Goal: Task Accomplishment & Management: Manage account settings

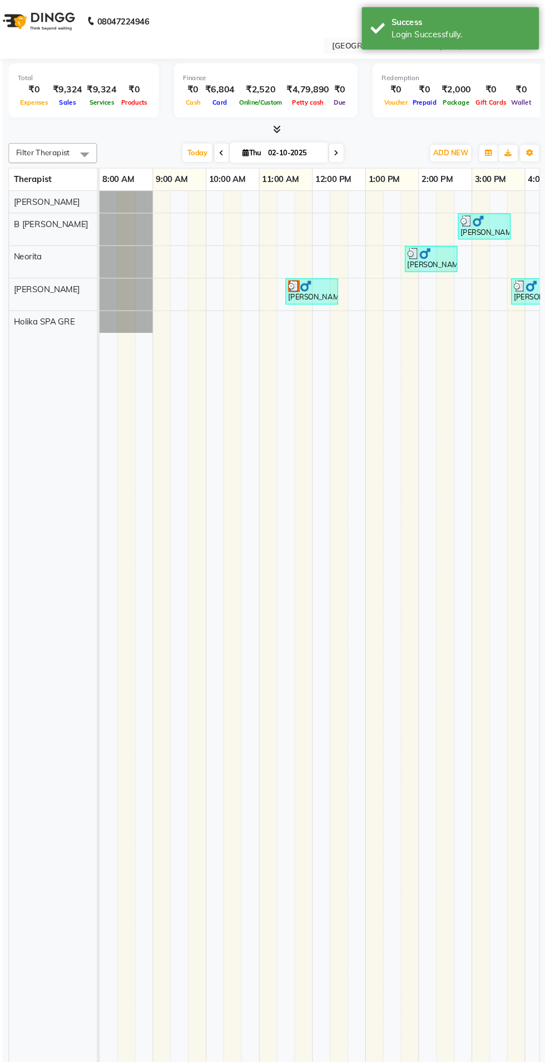
click at [363, 46] on input "text" at bounding box center [422, 43] width 161 height 11
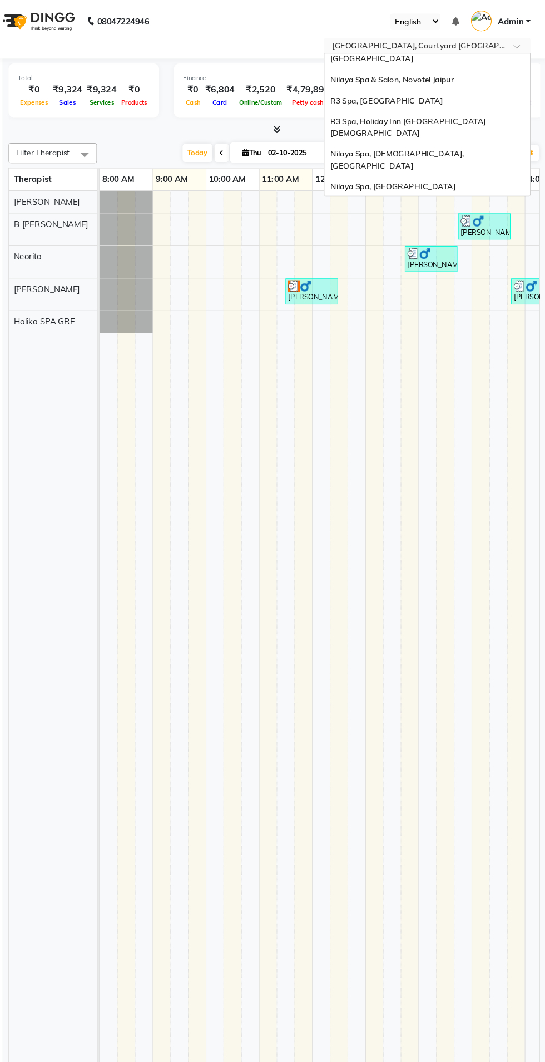
scroll to position [160, 0]
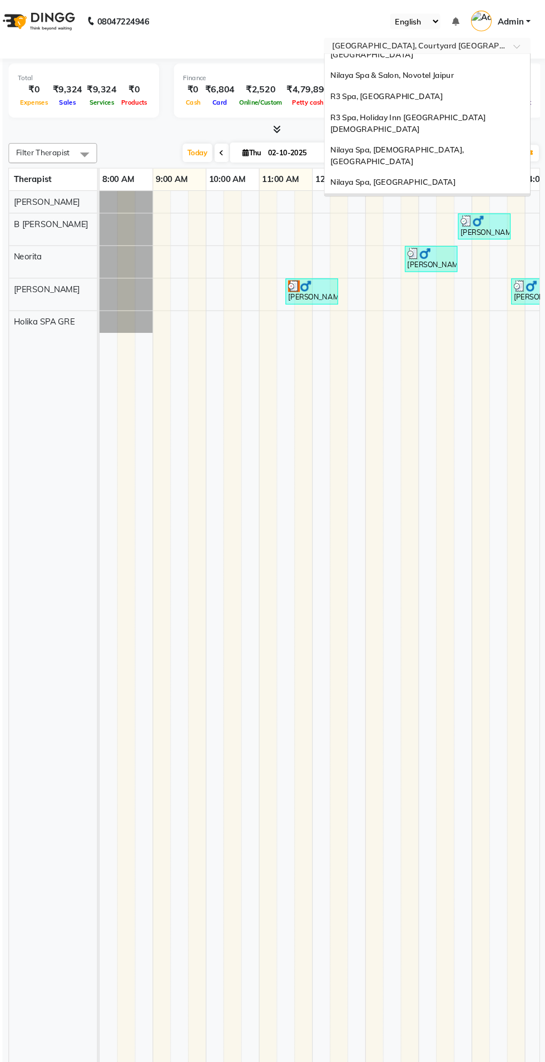
click at [462, 182] on div "Nilaya Spa, Courtyard Amritsar" at bounding box center [434, 197] width 194 height 31
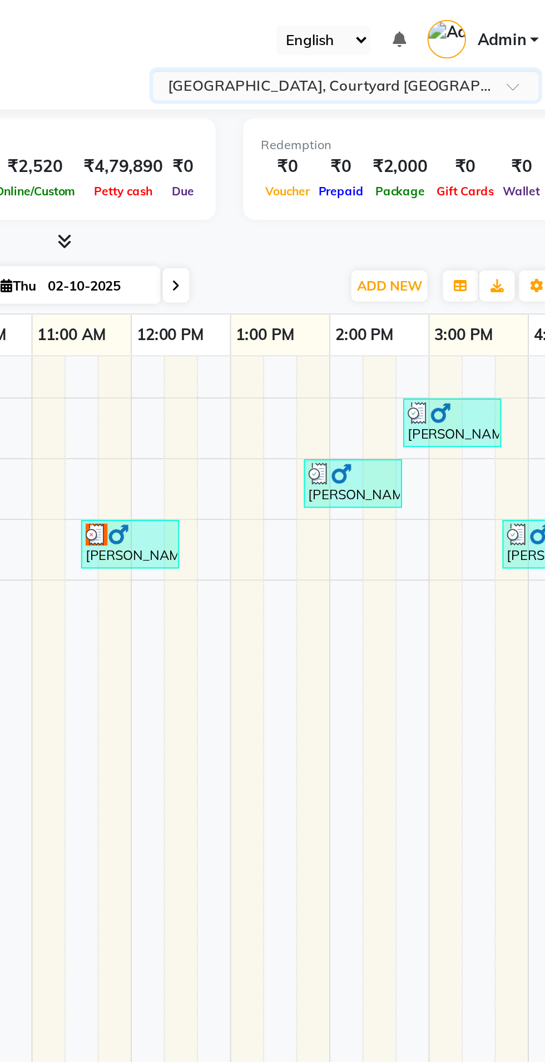
click at [285, 45] on div "Select Location × Nilaya Spa, Courtyard Amritsar" at bounding box center [273, 43] width 528 height 15
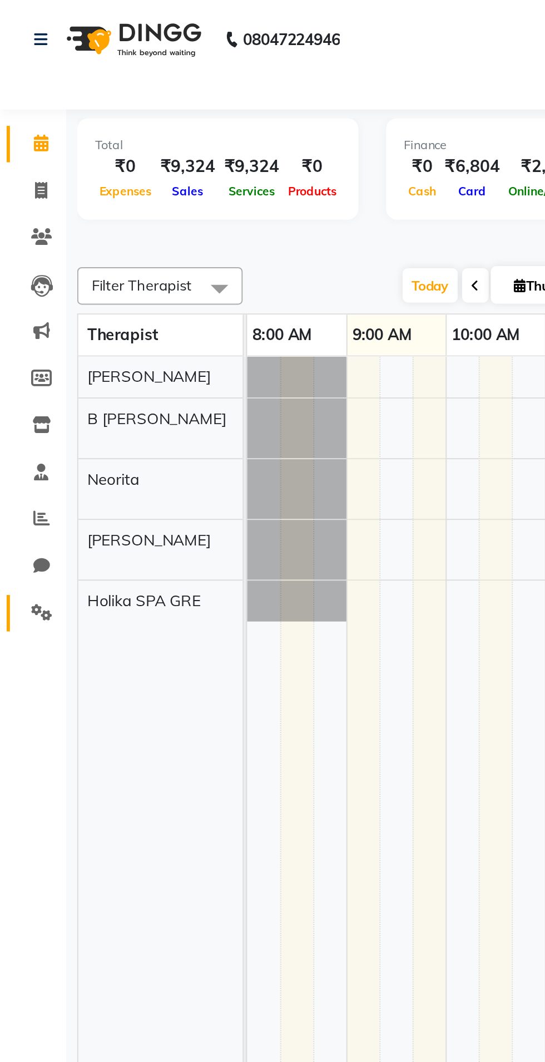
click at [19, 314] on span at bounding box center [20, 309] width 19 height 13
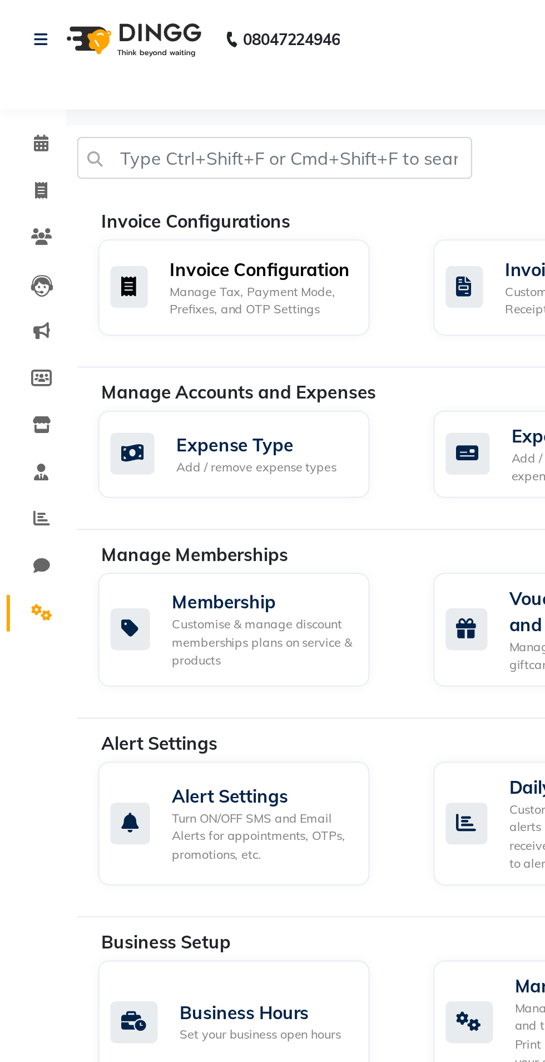
click at [155, 150] on div "Manage Tax, Payment Mode, Prefixes, and OTP Settings" at bounding box center [132, 151] width 92 height 18
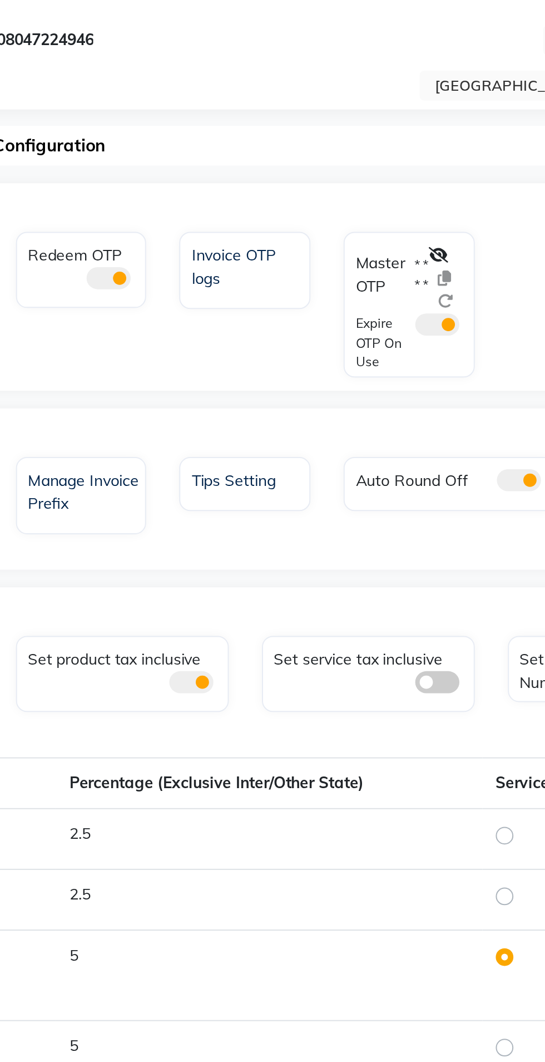
click at [347, 131] on icon at bounding box center [346, 129] width 10 height 8
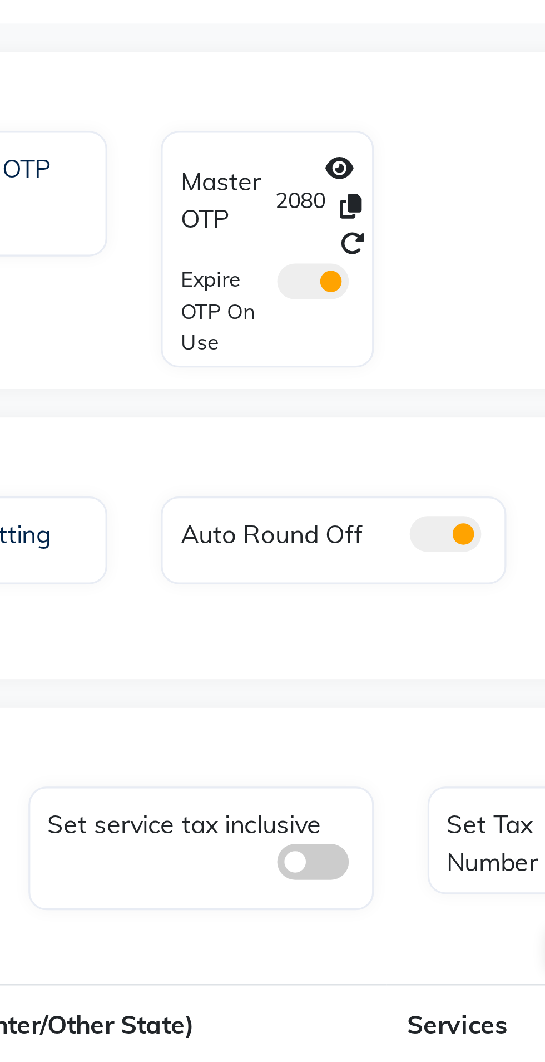
click at [357, 137] on icon at bounding box center [356, 140] width 7 height 8
click at [358, 142] on icon at bounding box center [356, 140] width 7 height 8
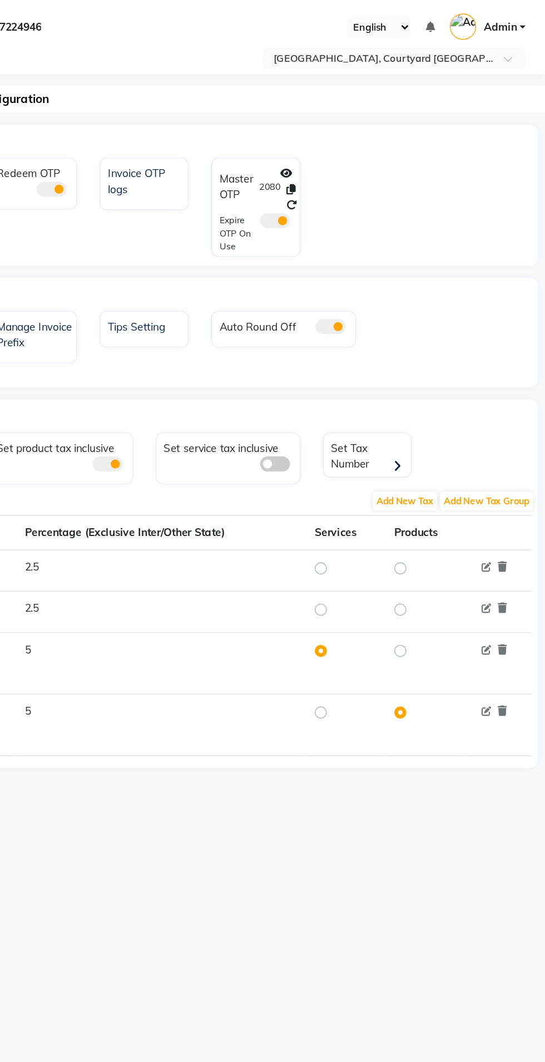
click at [482, 42] on input "text" at bounding box center [422, 43] width 161 height 11
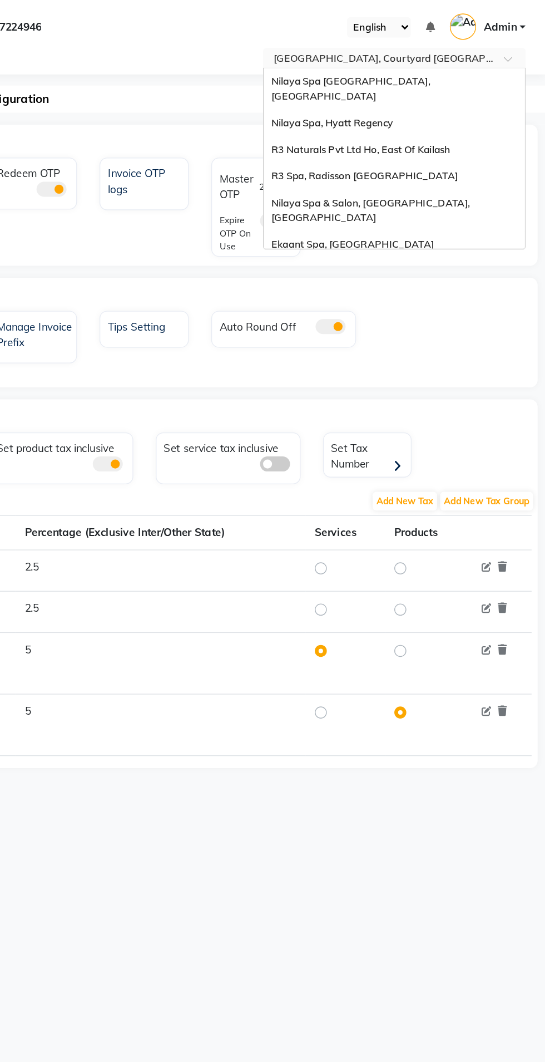
click at [434, 86] on div "Nilaya Spa, Hyatt Regency" at bounding box center [434, 91] width 194 height 20
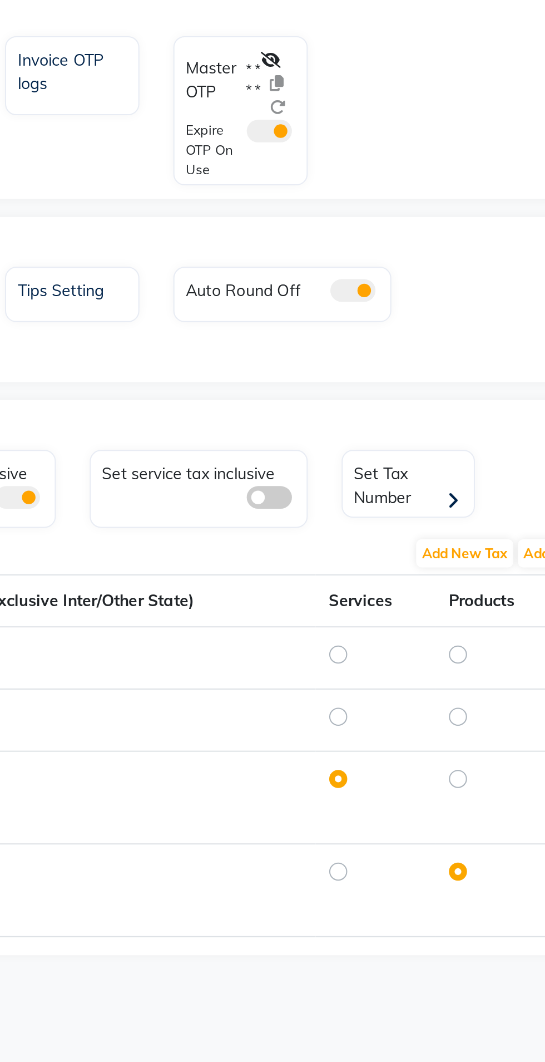
click at [348, 128] on icon at bounding box center [346, 129] width 10 height 8
click at [353, 162] on span at bounding box center [345, 163] width 22 height 11
click at [334, 165] on input "checkbox" at bounding box center [334, 165] width 0 height 0
click at [358, 140] on icon at bounding box center [356, 140] width 7 height 8
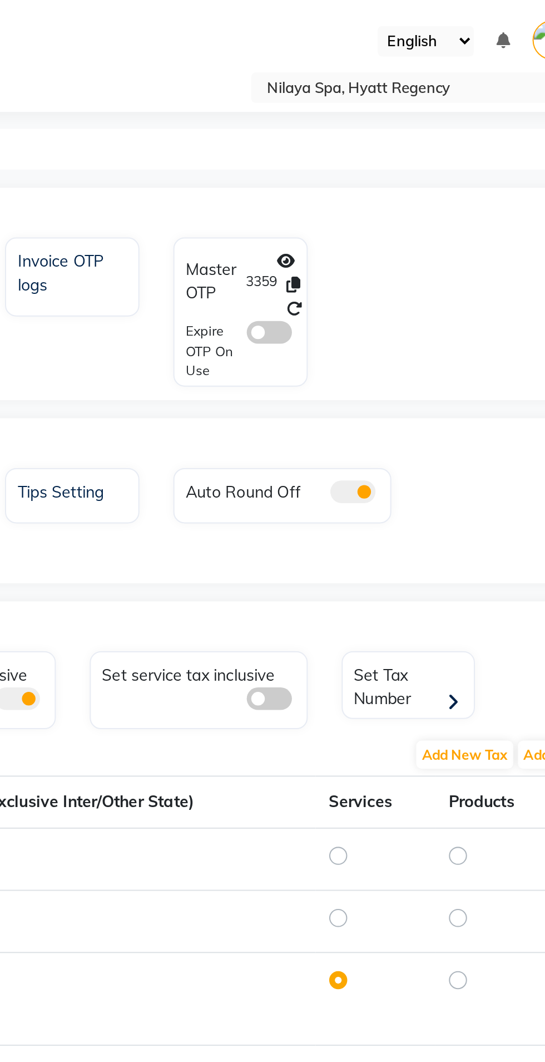
click at [445, 45] on input "text" at bounding box center [422, 43] width 161 height 11
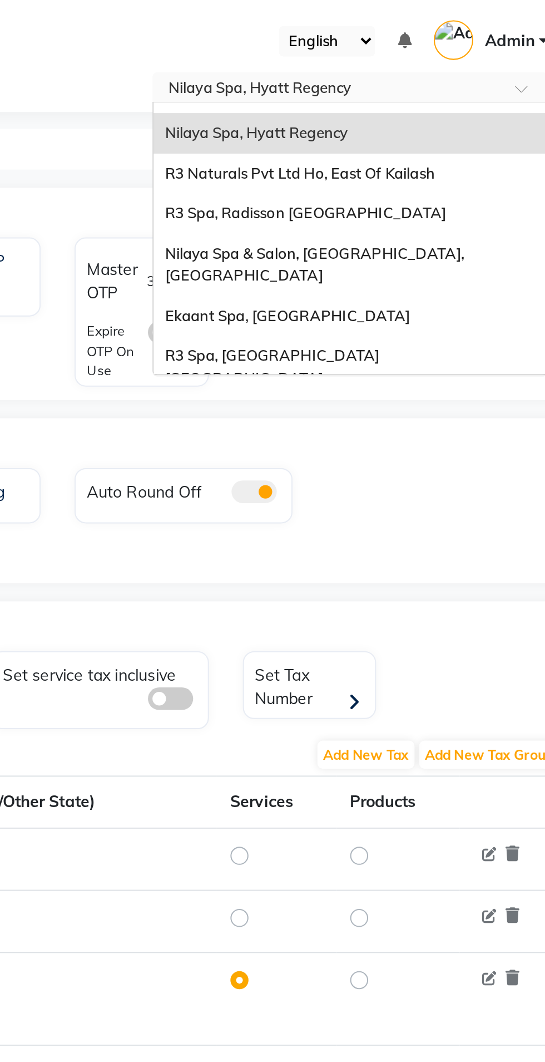
scroll to position [26, 0]
click at [491, 120] on span "Nilaya Spa & Salon, Radisson Blu Hotel, Gorakhpur" at bounding box center [416, 130] width 149 height 20
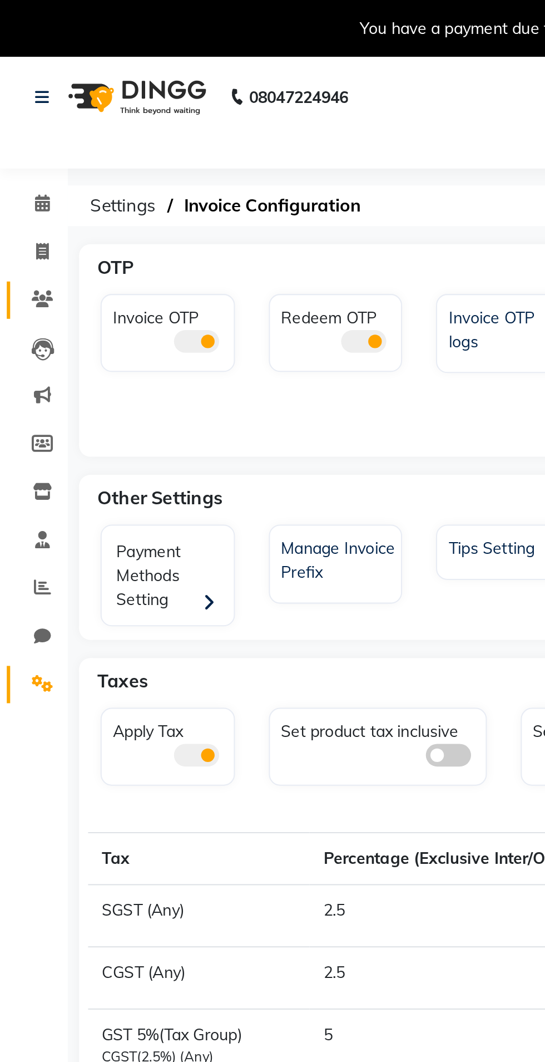
click at [19, 154] on link "Clients" at bounding box center [16, 148] width 27 height 18
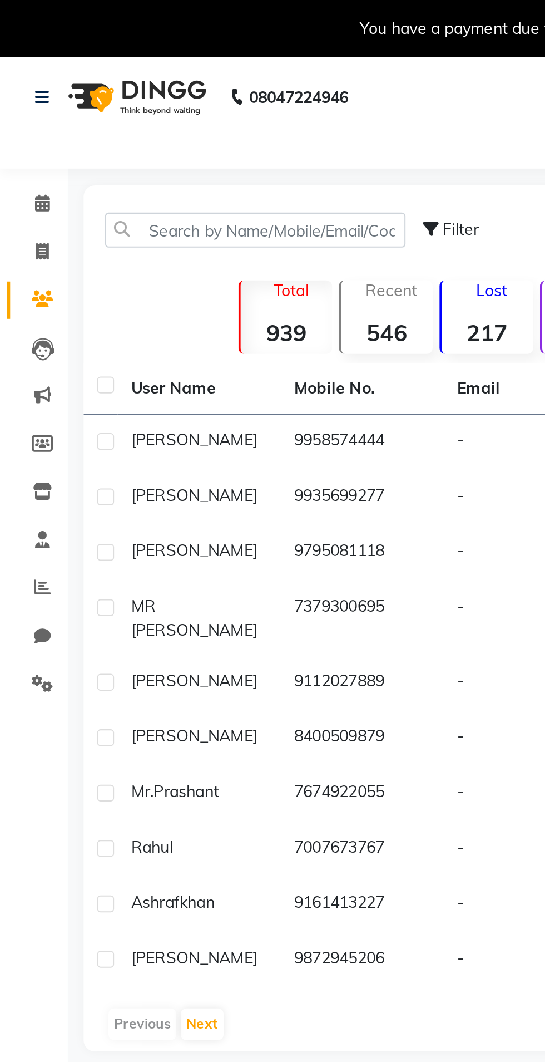
click at [27, 148] on span at bounding box center [20, 147] width 19 height 13
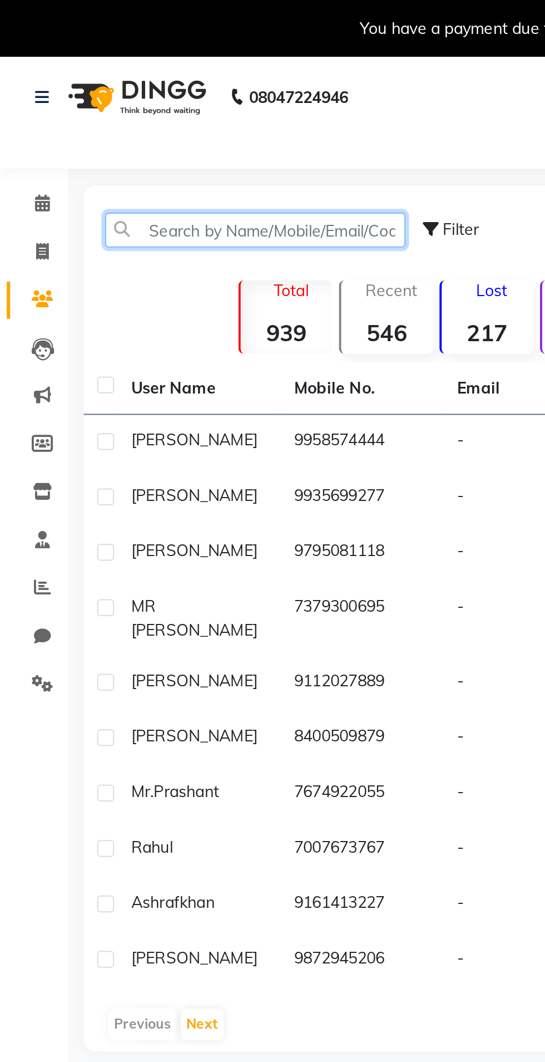
paste input "7674922055"
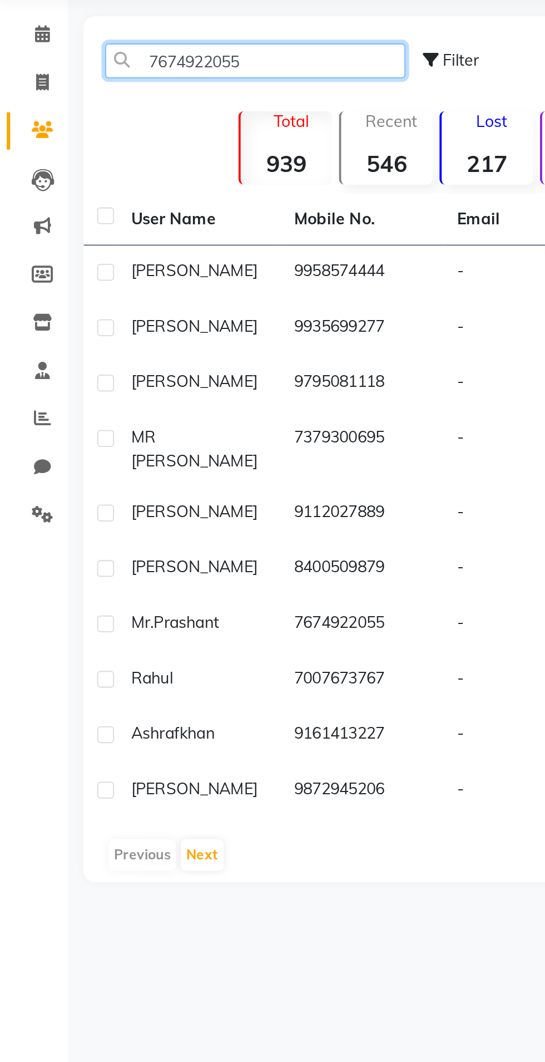
type input "7674922055"
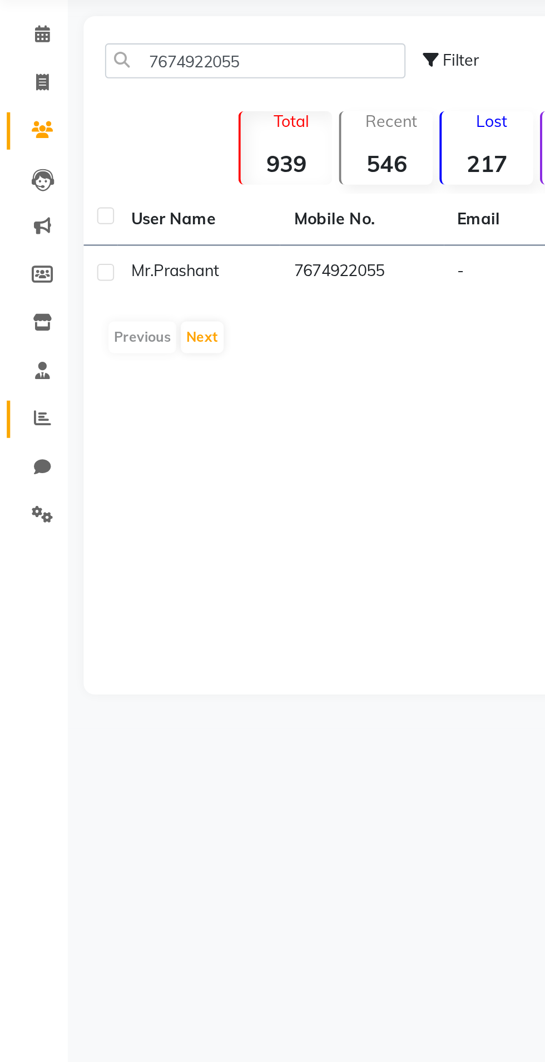
click at [15, 291] on span at bounding box center [20, 289] width 19 height 13
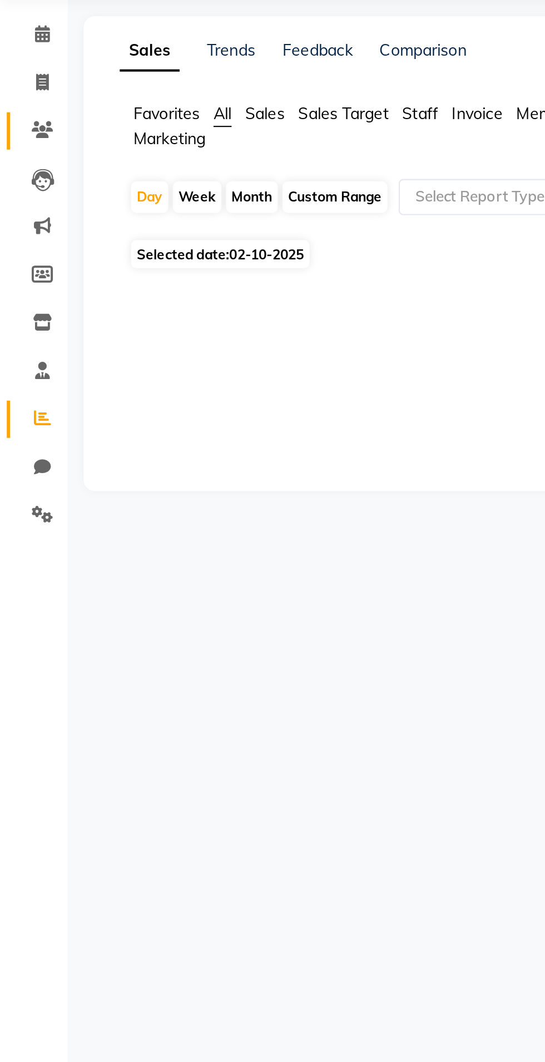
click at [27, 153] on span at bounding box center [20, 147] width 19 height 13
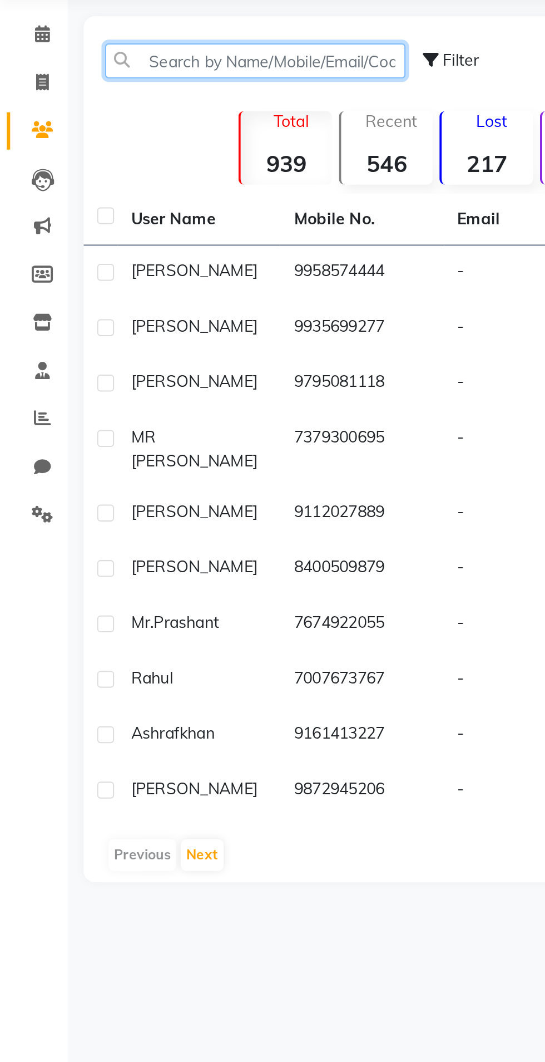
paste input "7674922055"
type input "7674922055"
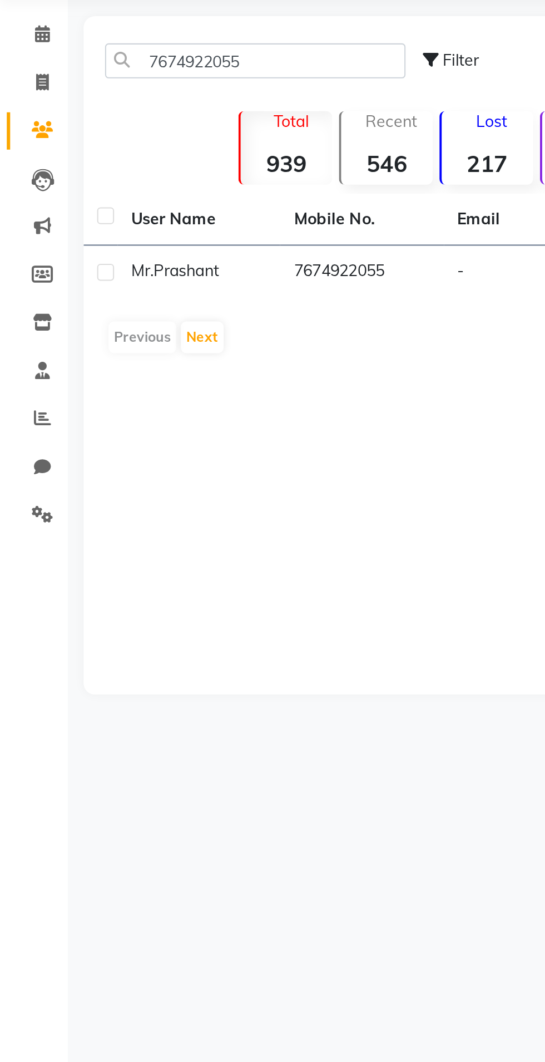
click at [161, 218] on td "7674922055" at bounding box center [178, 217] width 80 height 27
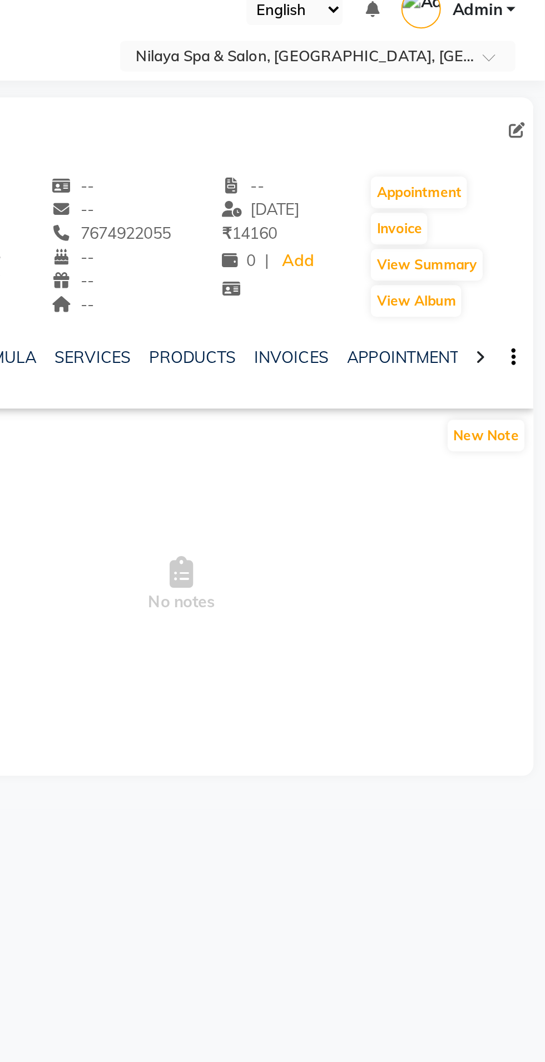
click at [513, 219] on icon at bounding box center [513, 219] width 5 height 8
click at [509, 223] on div at bounding box center [513, 219] width 13 height 22
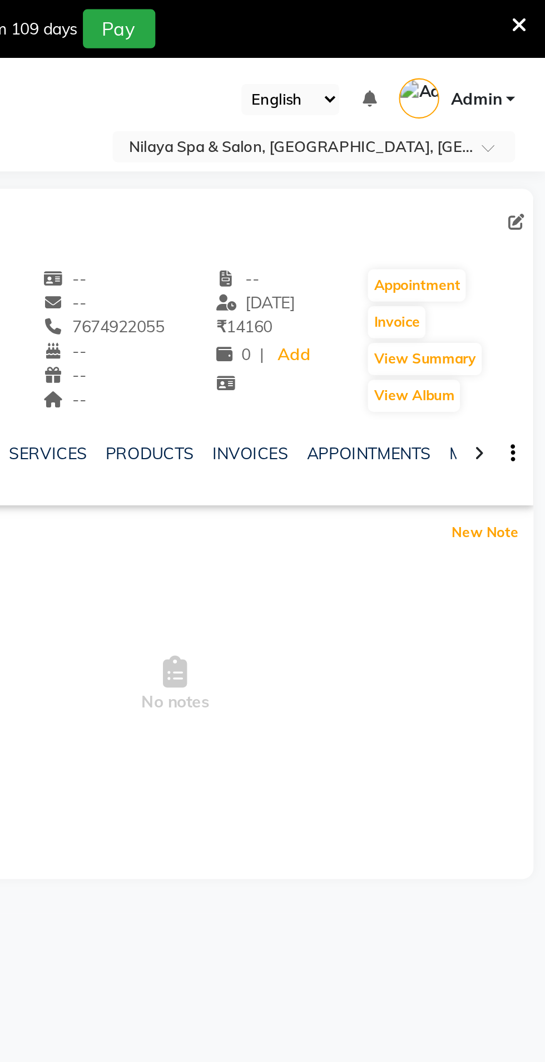
click at [505, 264] on button "New Note" at bounding box center [517, 258] width 38 height 16
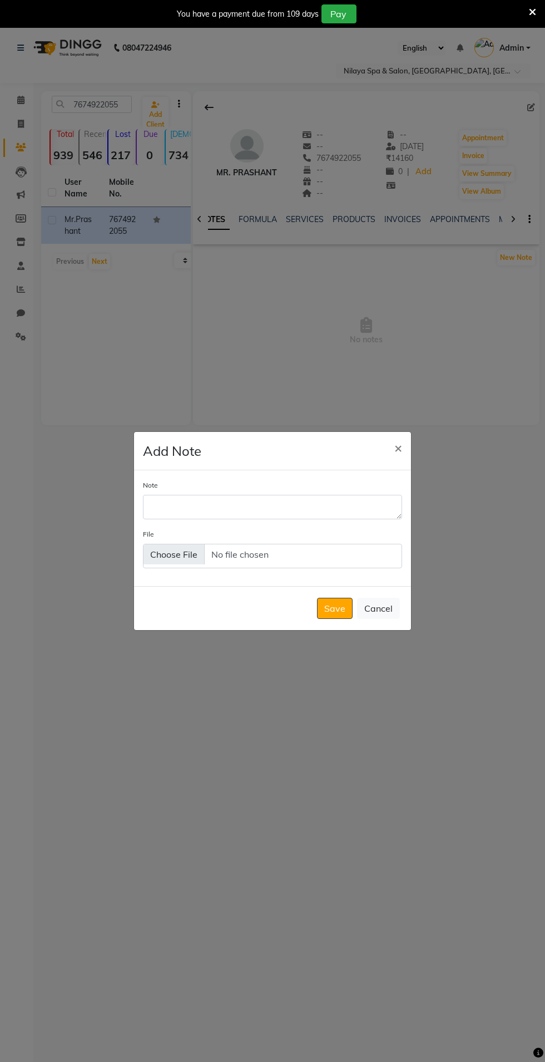
click at [399, 619] on button "Cancel" at bounding box center [378, 608] width 43 height 21
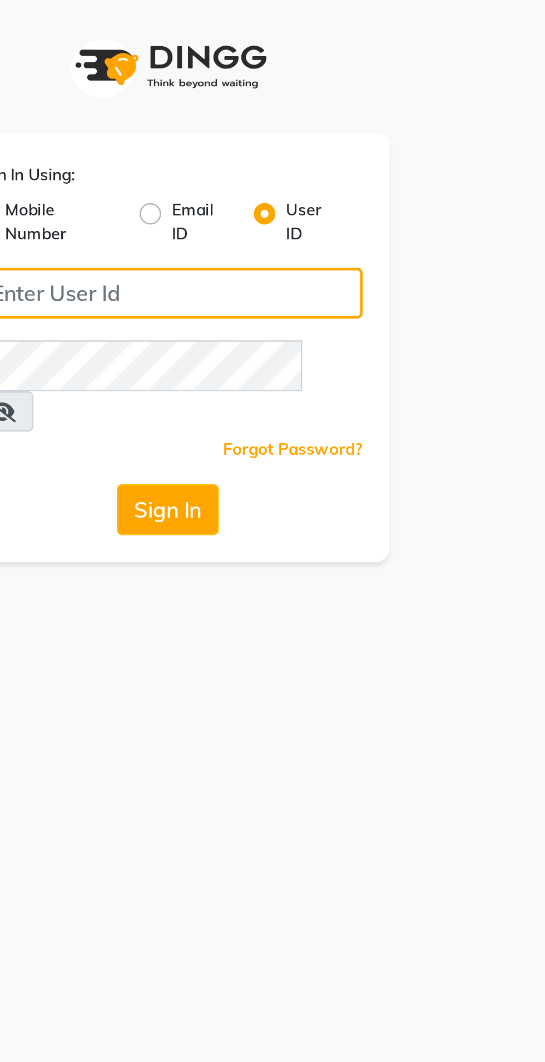
click at [247, 118] on input "Username" at bounding box center [272, 121] width 161 height 21
type input "r3naturals"
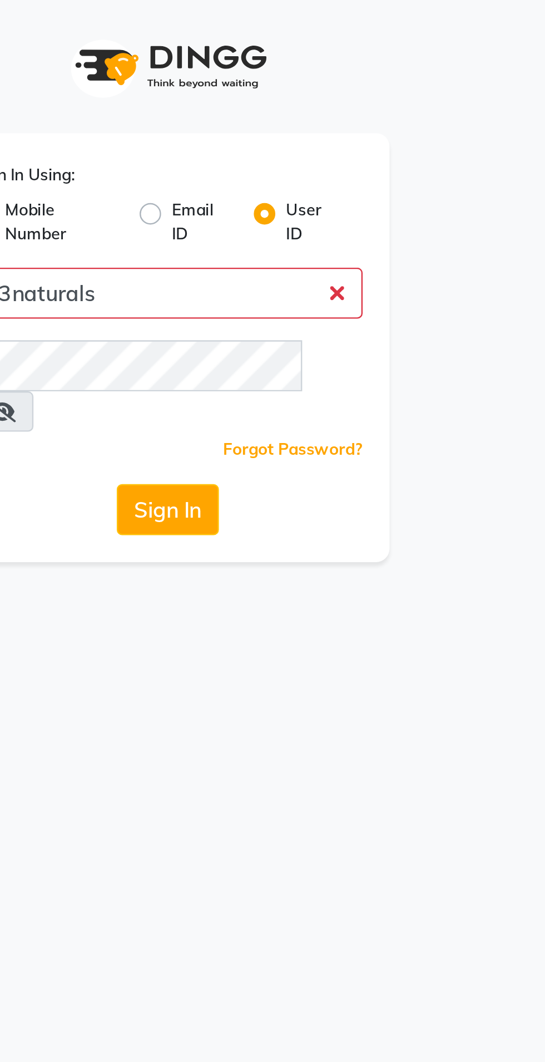
click at [252, 200] on button "Sign In" at bounding box center [273, 210] width 42 height 21
